Goal: Task Accomplishment & Management: Complete application form

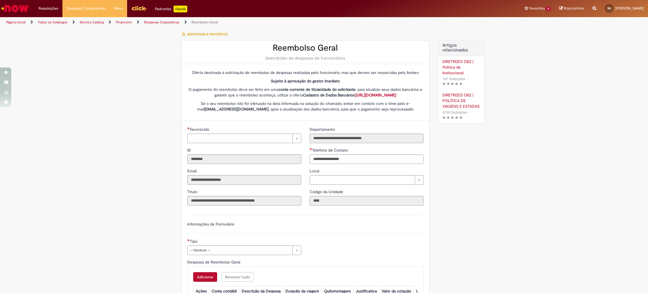
type input "**********"
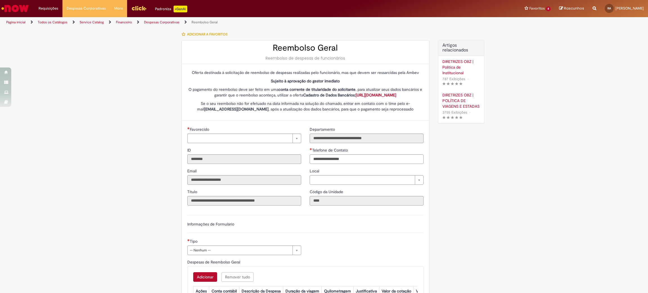
type input "**********"
click at [96, 24] on link "Minhas Despesas" at bounding box center [100, 23] width 75 height 6
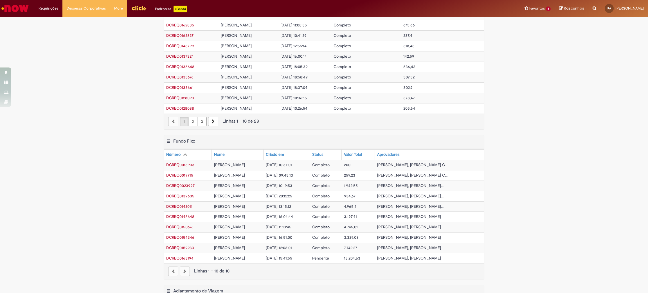
scroll to position [110, 0]
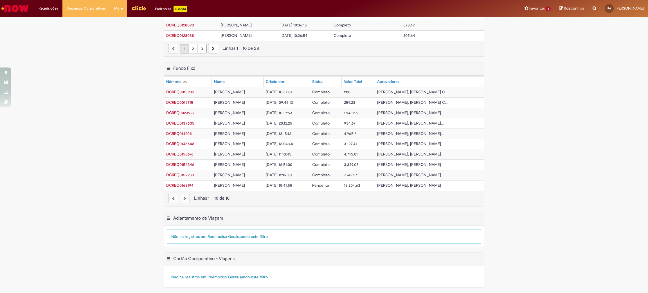
click at [256, 188] on td "[PERSON_NAME]" at bounding box center [238, 185] width 52 height 10
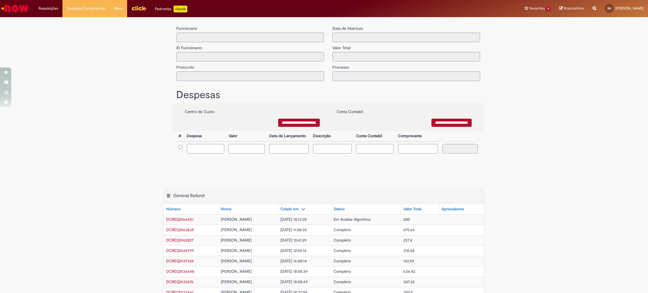
type input "**********"
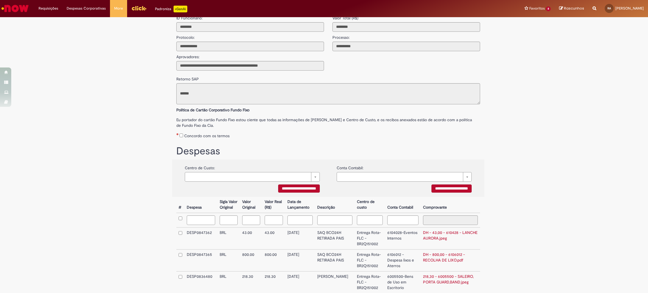
scroll to position [30, 0]
click at [306, 242] on td "03/07/2025" at bounding box center [300, 239] width 30 height 22
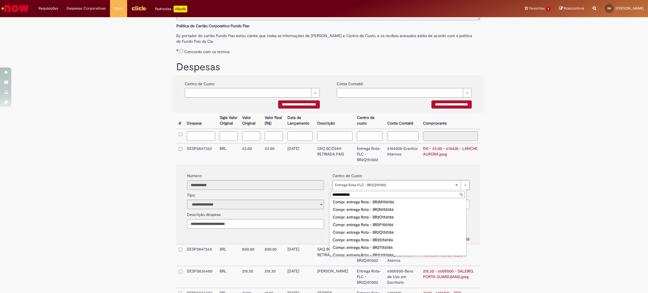
scroll to position [0, 0]
type input "*"
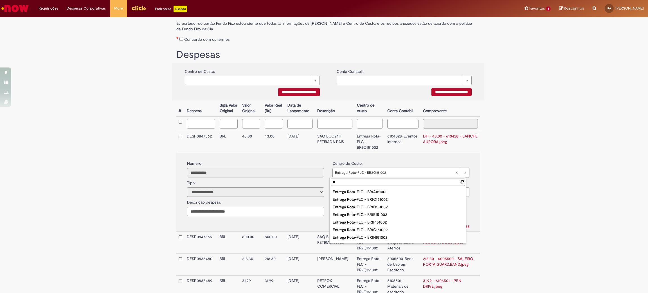
type input "*"
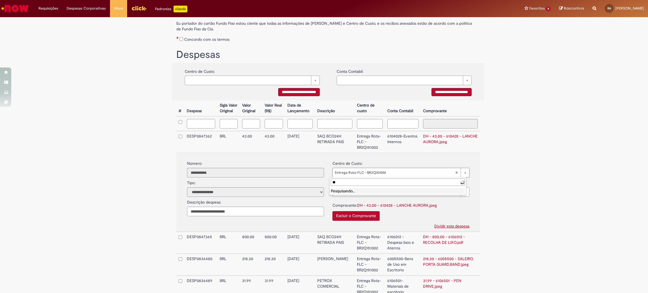
type input "*"
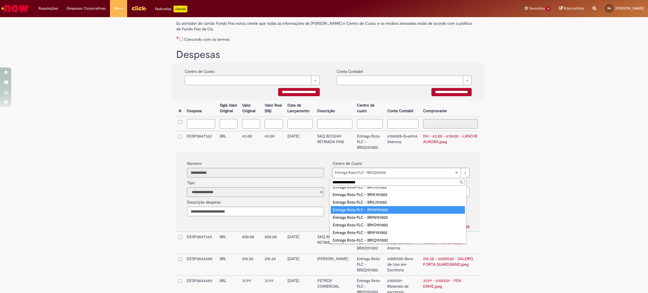
scroll to position [84, 0]
type input "*"
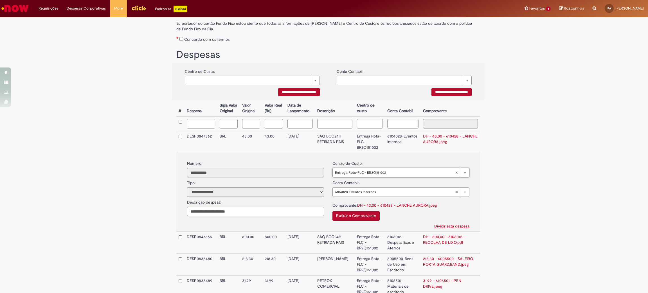
scroll to position [0, 0]
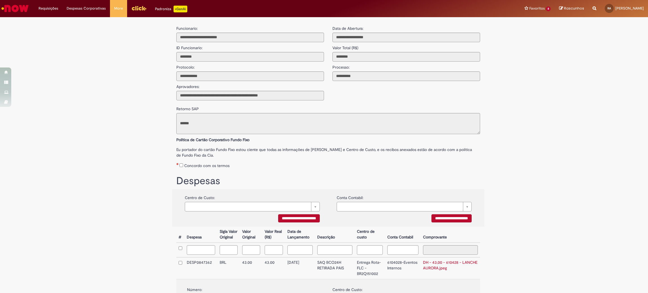
click at [25, 6] on img "Ir para a Homepage" at bounding box center [15, 8] width 29 height 11
